Goal: Register for event/course

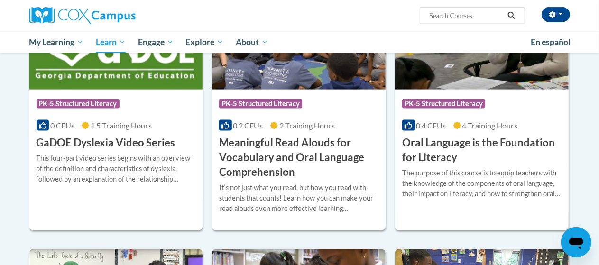
scroll to position [612, 0]
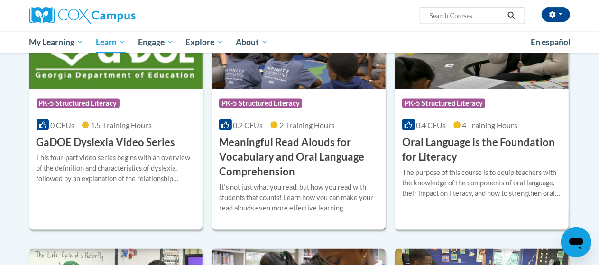
click at [219, 135] on h3 "Meaningful Read Alouds for Vocabulary and Oral Language Comprehension" at bounding box center [298, 157] width 159 height 44
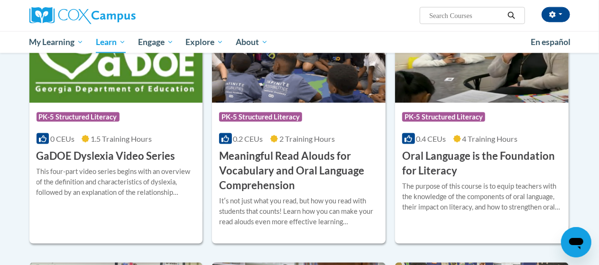
scroll to position [604, 0]
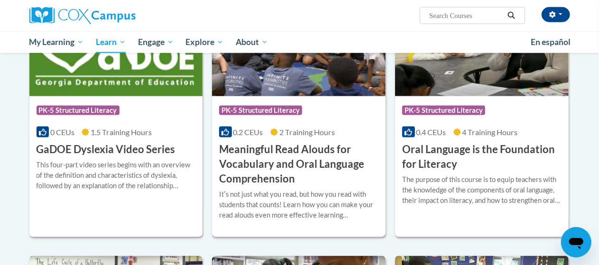
click at [280, 154] on h3 "Meaningful Read Alouds for Vocabulary and Oral Language Comprehension" at bounding box center [298, 164] width 159 height 44
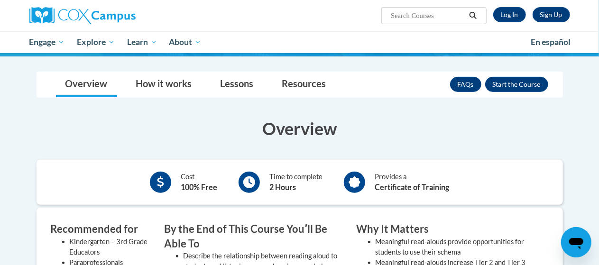
scroll to position [162, 0]
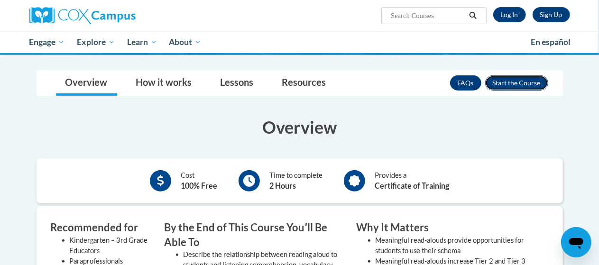
click at [511, 83] on button "Enroll" at bounding box center [516, 82] width 63 height 15
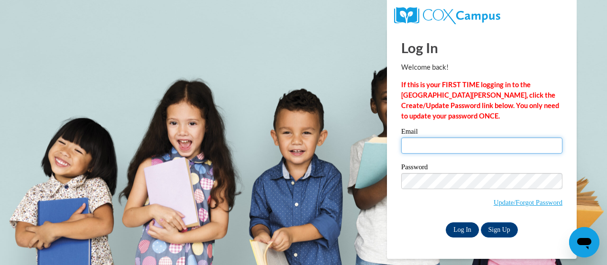
type input "[EMAIL_ADDRESS][DOMAIN_NAME]"
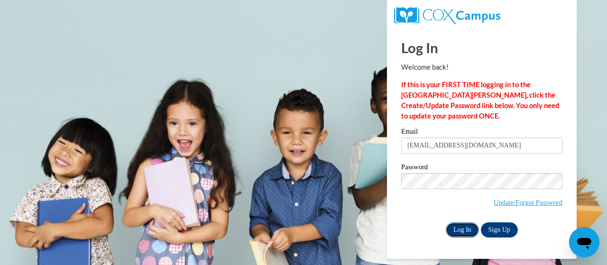
click at [458, 225] on input "Log In" at bounding box center [462, 230] width 33 height 15
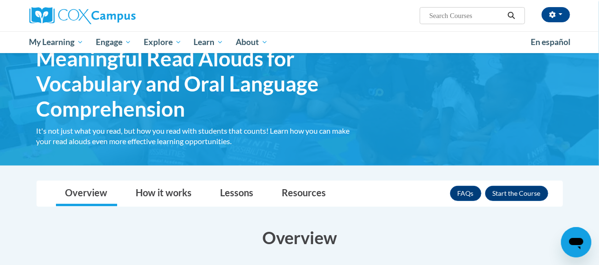
scroll to position [52, 0]
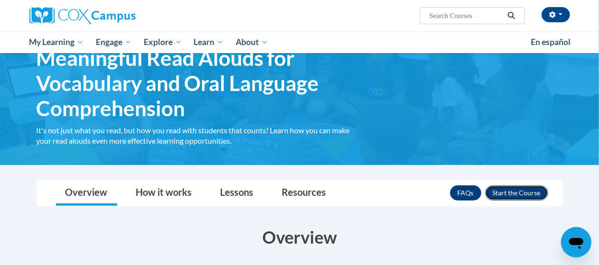
click at [515, 191] on button "Enroll" at bounding box center [516, 193] width 63 height 15
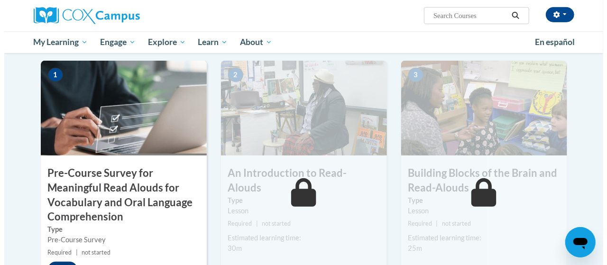
scroll to position [232, 0]
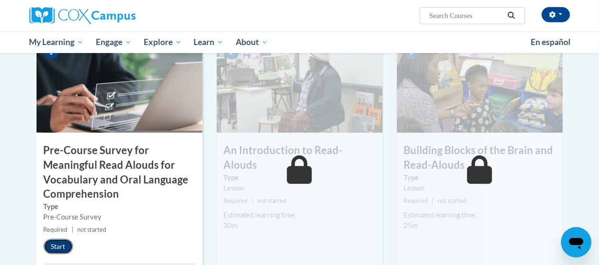
click at [56, 250] on button "Start" at bounding box center [58, 246] width 29 height 15
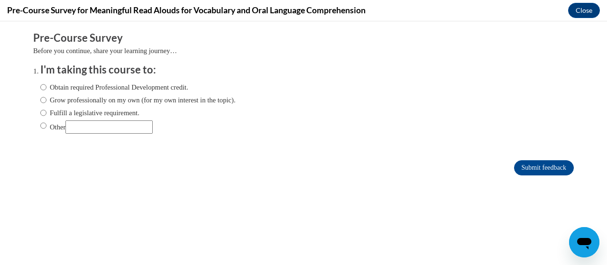
scroll to position [0, 0]
click at [40, 88] on input "Obtain required Professional Development credit." at bounding box center [43, 87] width 6 height 10
radio input "true"
click at [523, 164] on input "Submit feedback" at bounding box center [544, 167] width 60 height 15
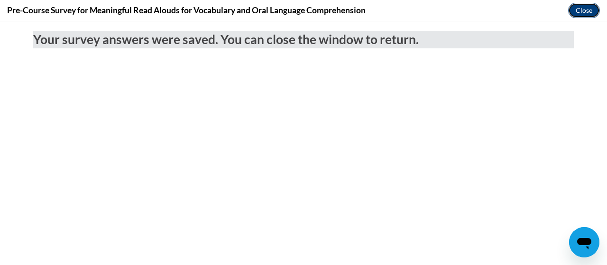
click at [575, 6] on button "Close" at bounding box center [584, 10] width 32 height 15
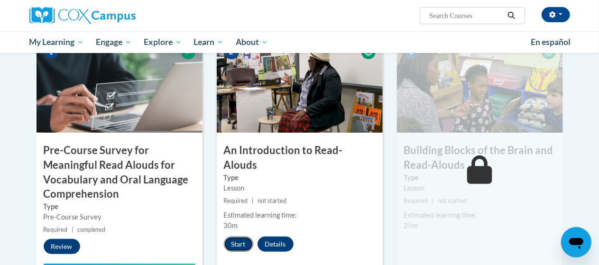
click at [238, 237] on button "Start" at bounding box center [238, 244] width 29 height 15
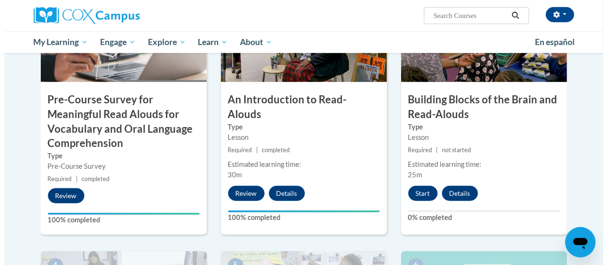
scroll to position [284, 0]
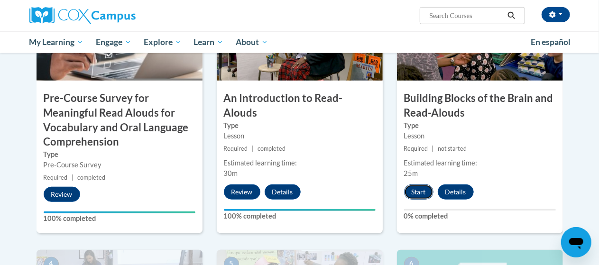
click at [418, 193] on button "Start" at bounding box center [418, 192] width 29 height 15
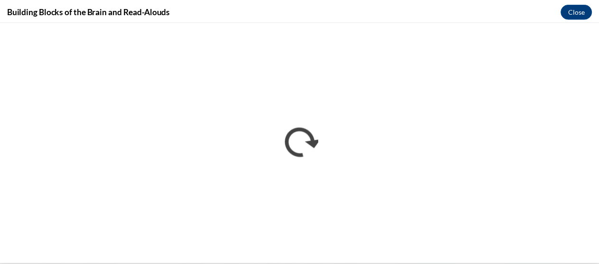
scroll to position [0, 0]
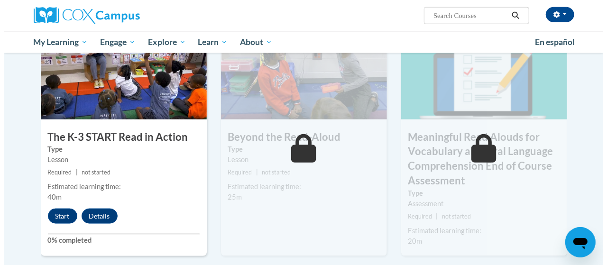
scroll to position [512, 0]
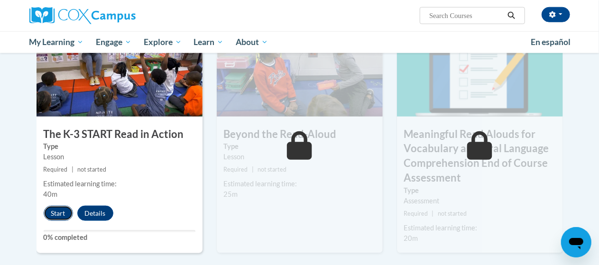
click at [63, 214] on button "Start" at bounding box center [58, 213] width 29 height 15
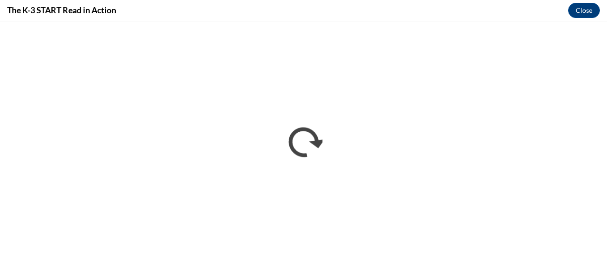
scroll to position [0, 0]
